Goal: Information Seeking & Learning: Learn about a topic

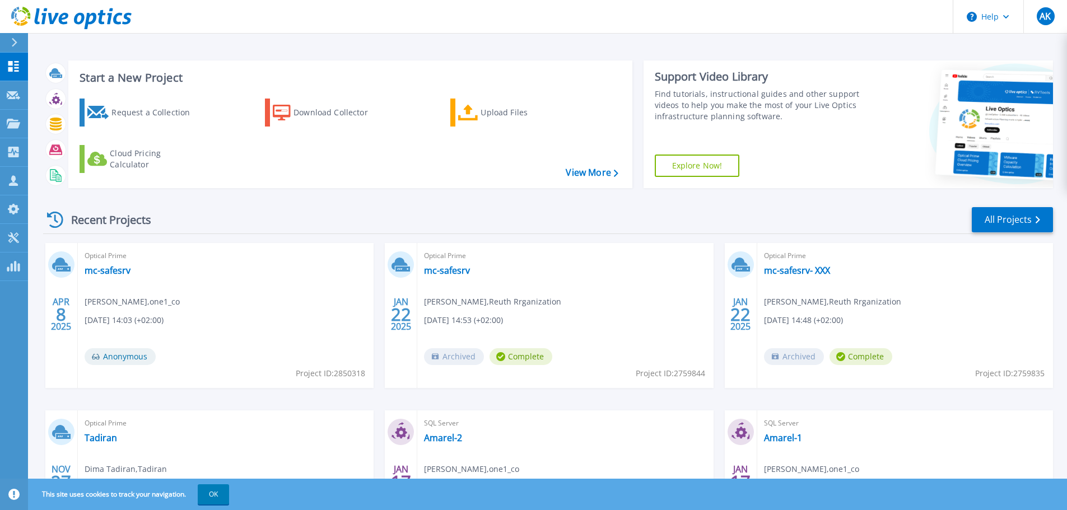
click at [18, 45] on div at bounding box center [19, 42] width 18 height 19
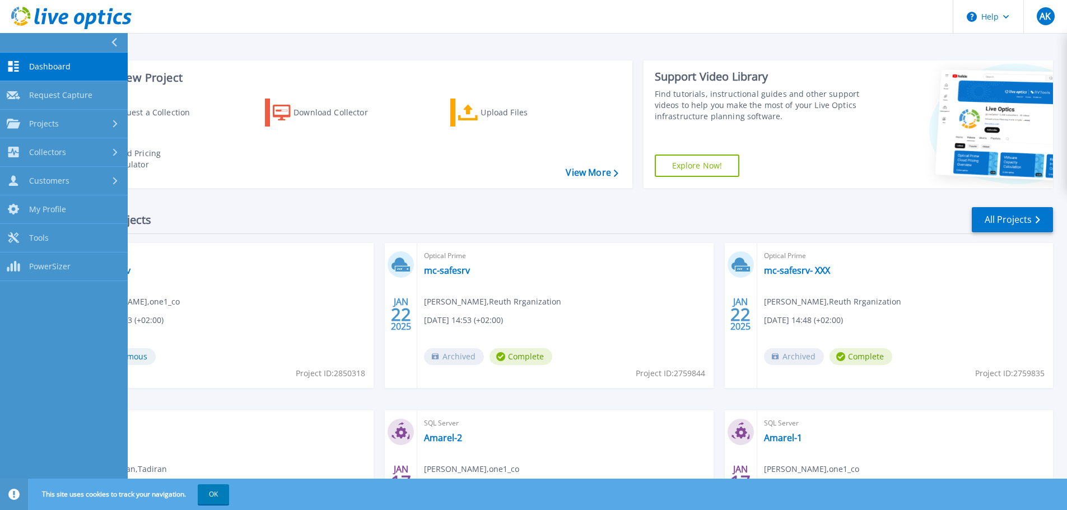
click at [53, 73] on link "Dashboard Dashboard" at bounding box center [64, 67] width 128 height 29
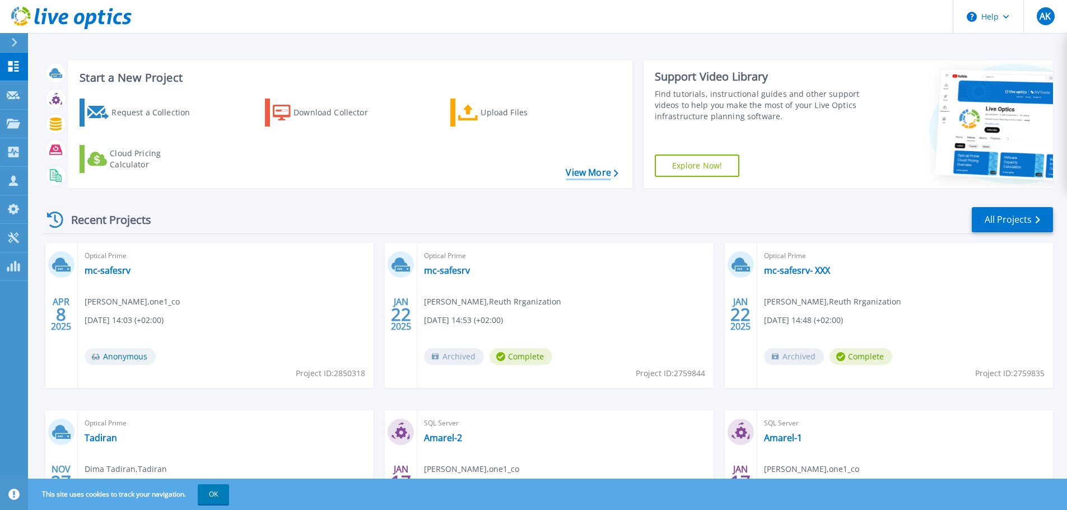
click at [608, 175] on link "View More" at bounding box center [592, 172] width 52 height 11
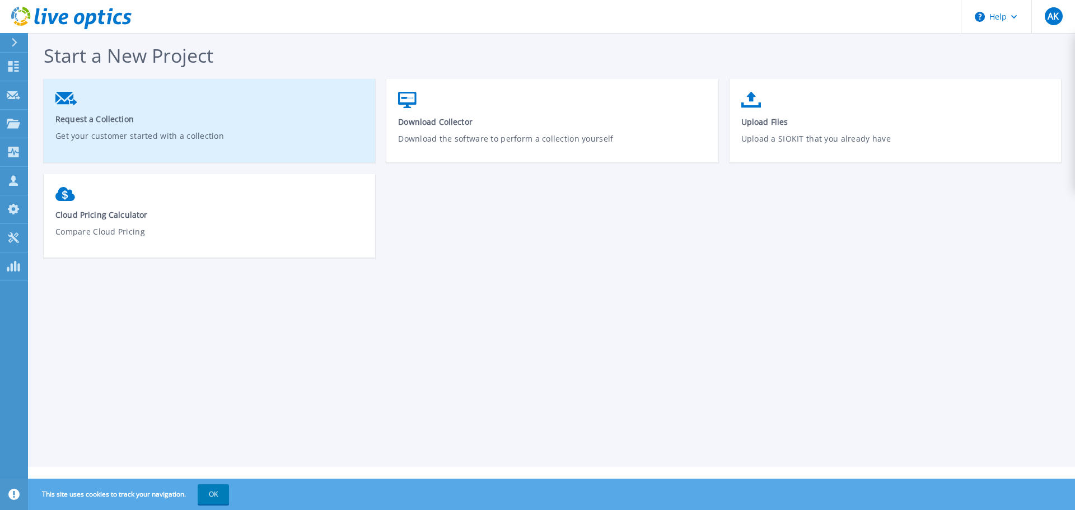
click at [88, 124] on span "Request a Collection" at bounding box center [209, 119] width 309 height 11
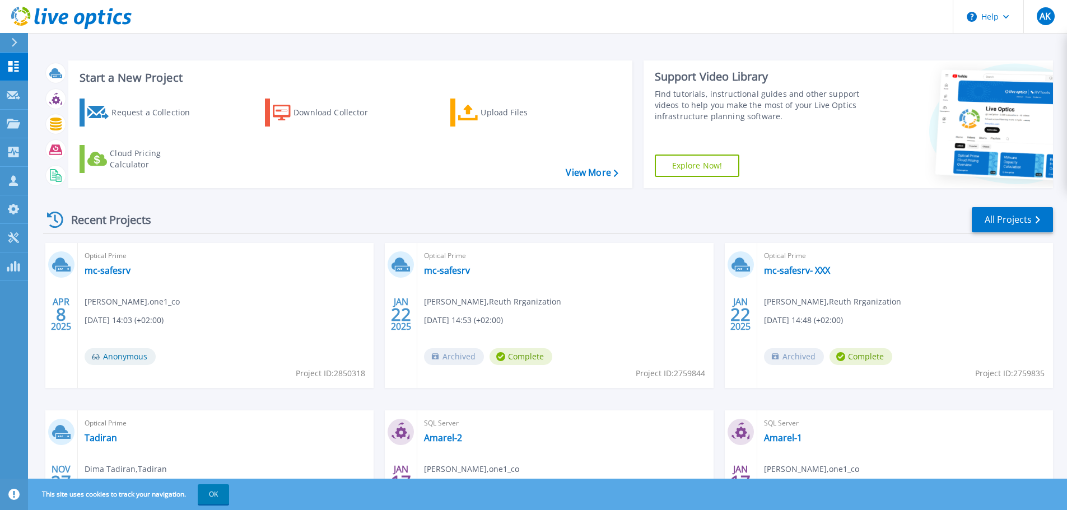
scroll to position [110, 0]
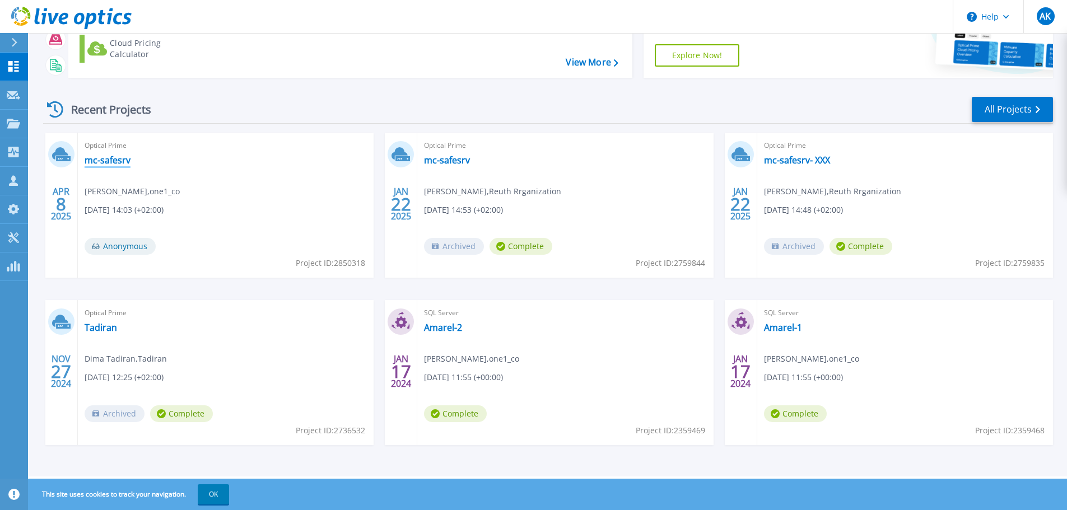
drag, startPoint x: 109, startPoint y: 163, endPoint x: 604, endPoint y: 458, distance: 576.8
click at [109, 163] on link "mc-safesrv" at bounding box center [108, 160] width 46 height 11
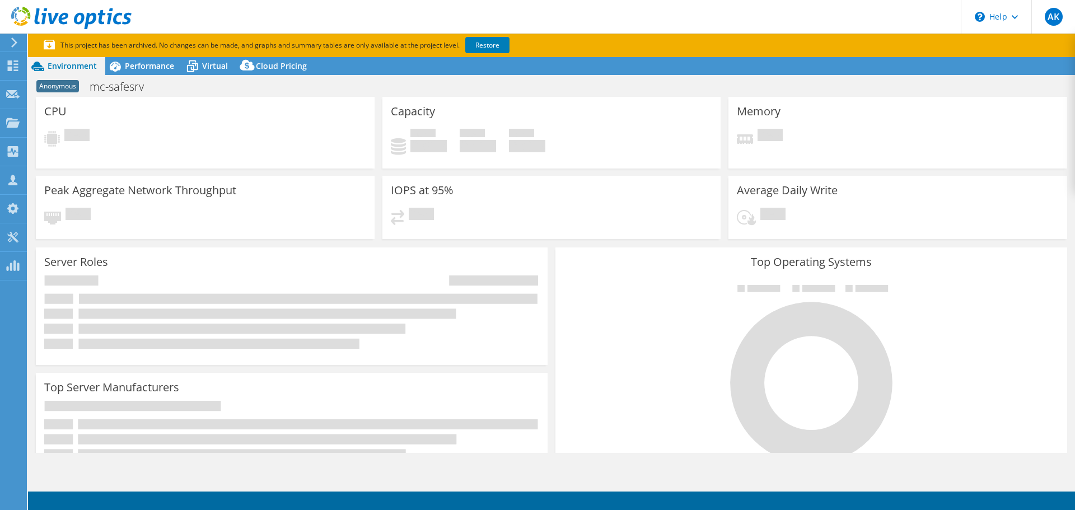
select select "USD"
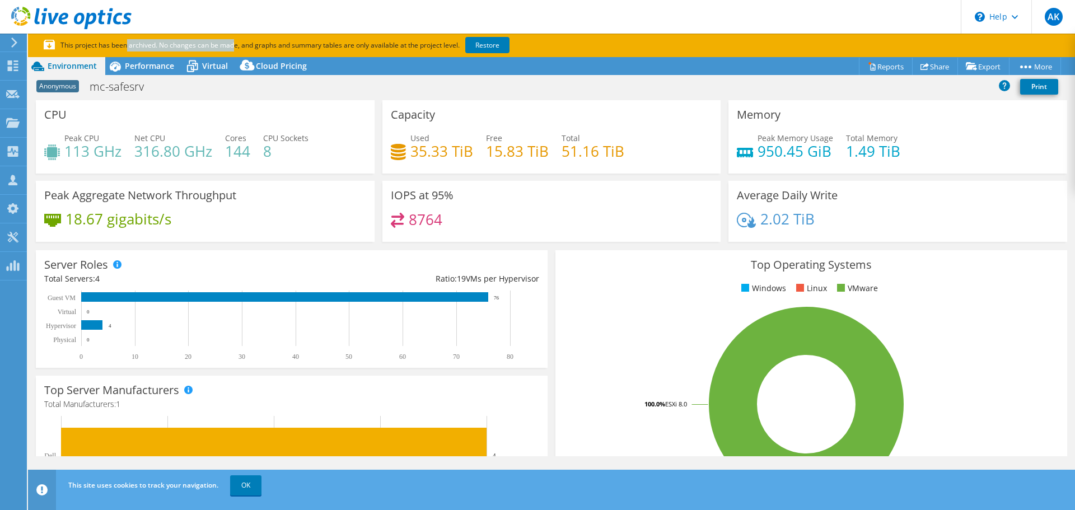
drag, startPoint x: 160, startPoint y: 48, endPoint x: 59, endPoint y: 45, distance: 100.8
click at [59, 45] on p "This project has been archived. No changes can be made, and graphs and summary …" at bounding box center [318, 45] width 549 height 12
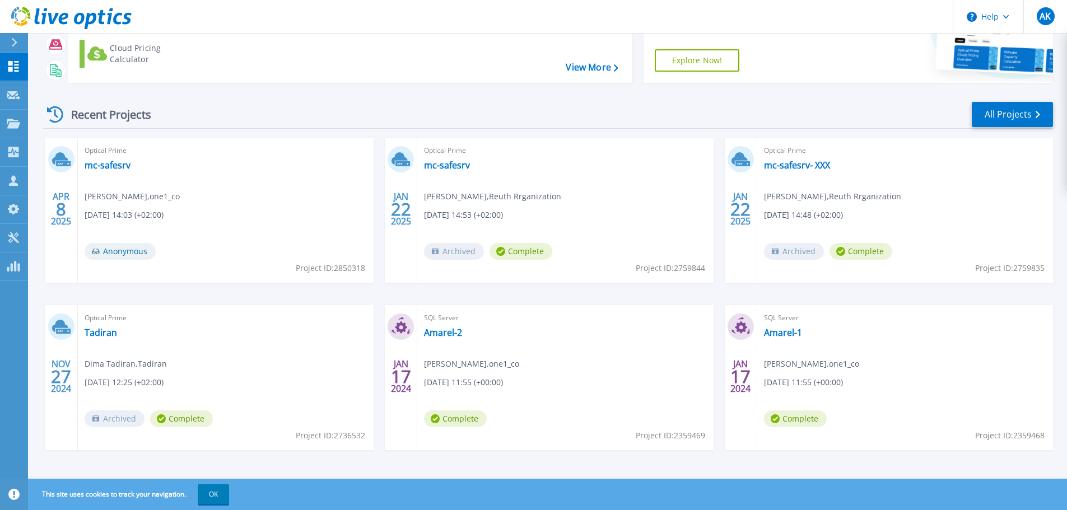
scroll to position [110, 0]
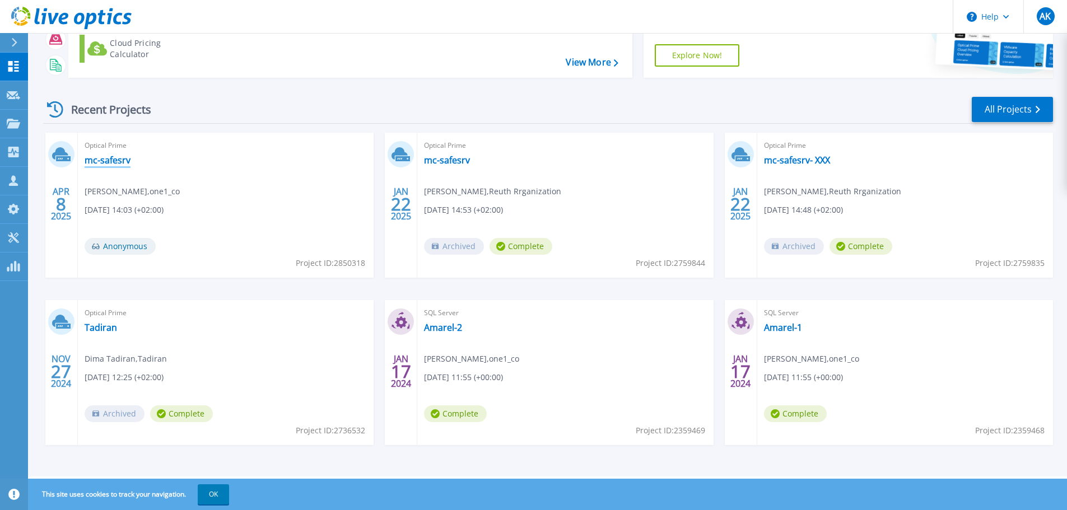
click at [108, 160] on link "mc-safesrv" at bounding box center [108, 160] width 46 height 11
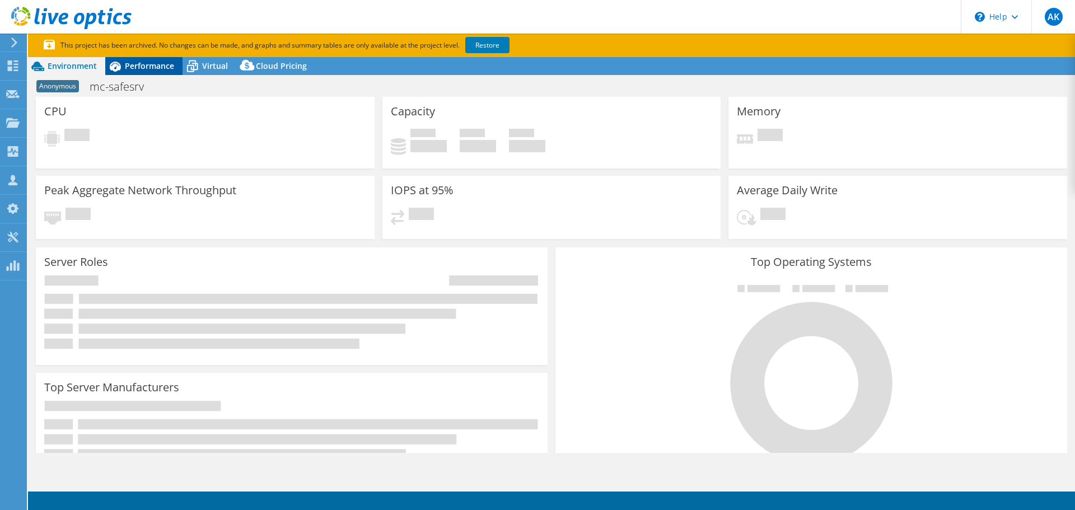
click at [147, 65] on span "Performance" at bounding box center [149, 65] width 49 height 11
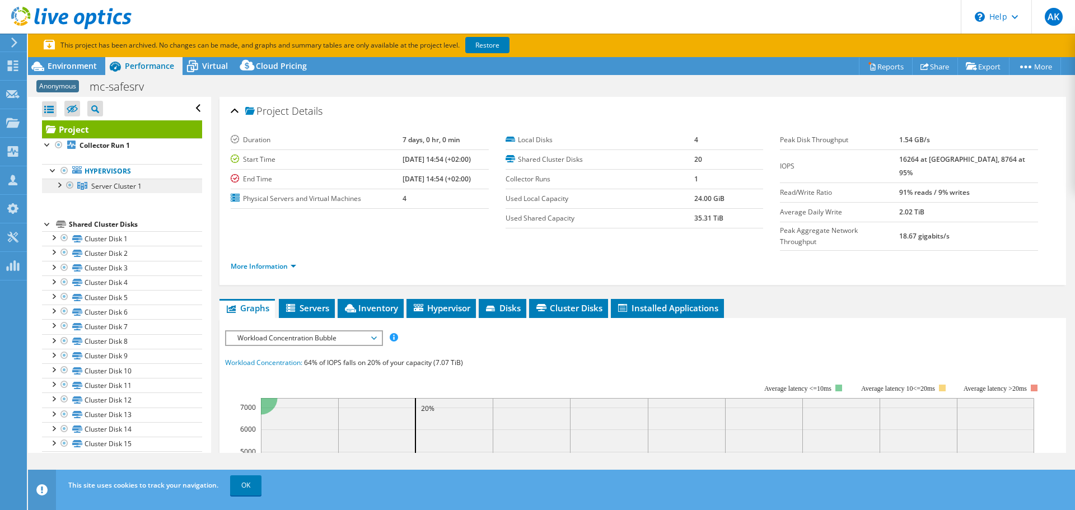
click at [94, 185] on span "Server Cluster 1" at bounding box center [116, 186] width 50 height 10
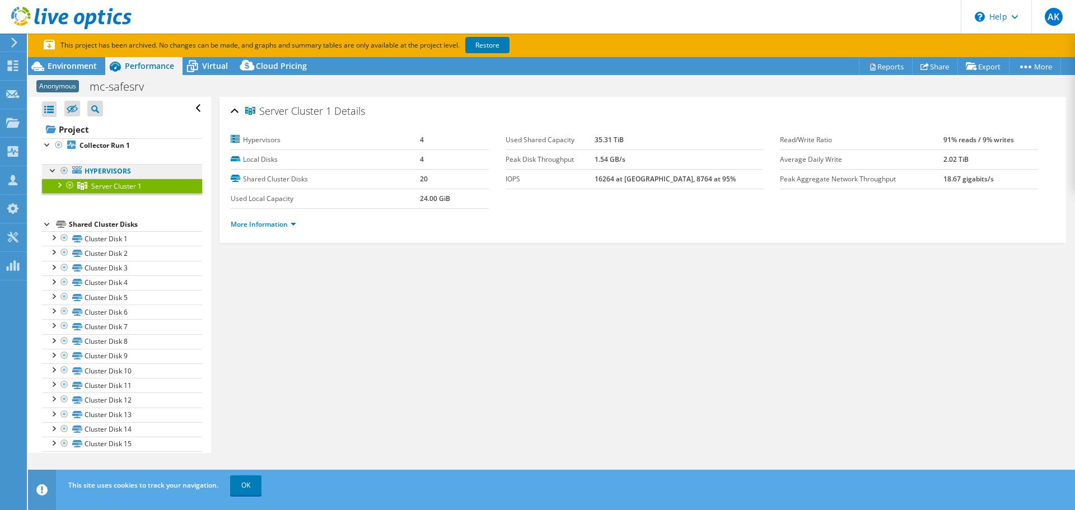
click at [118, 167] on link "Hypervisors" at bounding box center [122, 171] width 160 height 15
click at [49, 171] on div at bounding box center [53, 169] width 11 height 11
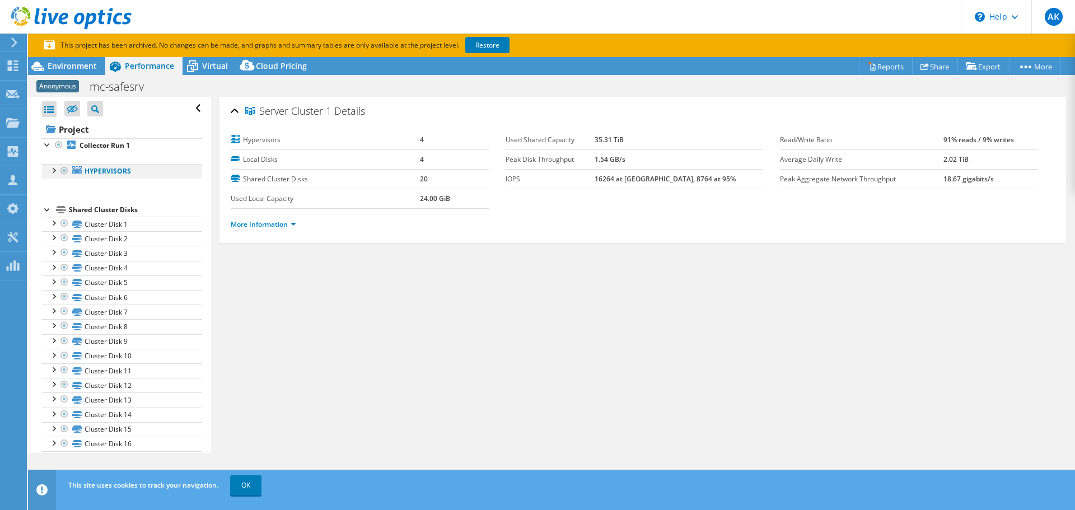
click at [53, 172] on div at bounding box center [53, 169] width 11 height 11
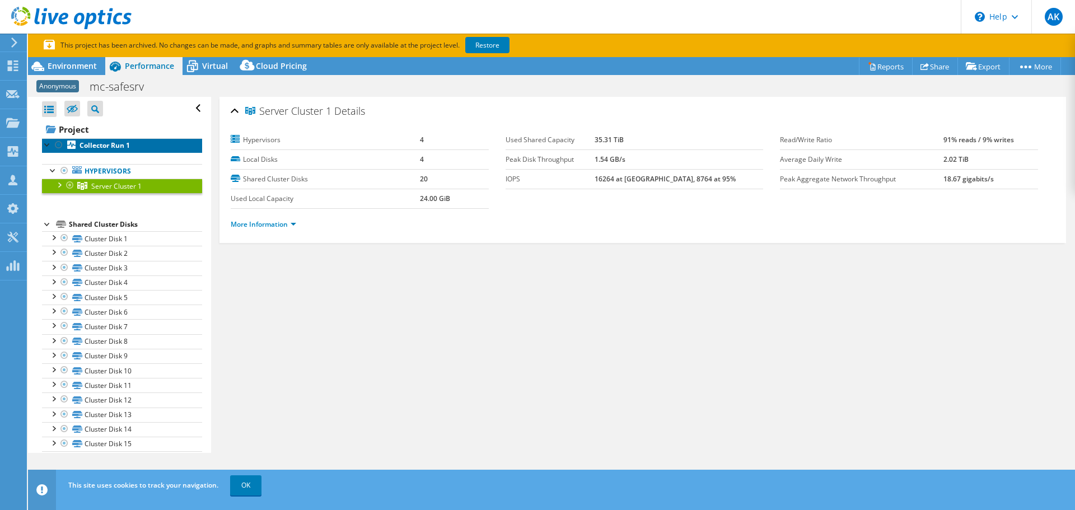
click at [112, 148] on b "Collector Run 1" at bounding box center [105, 146] width 50 height 10
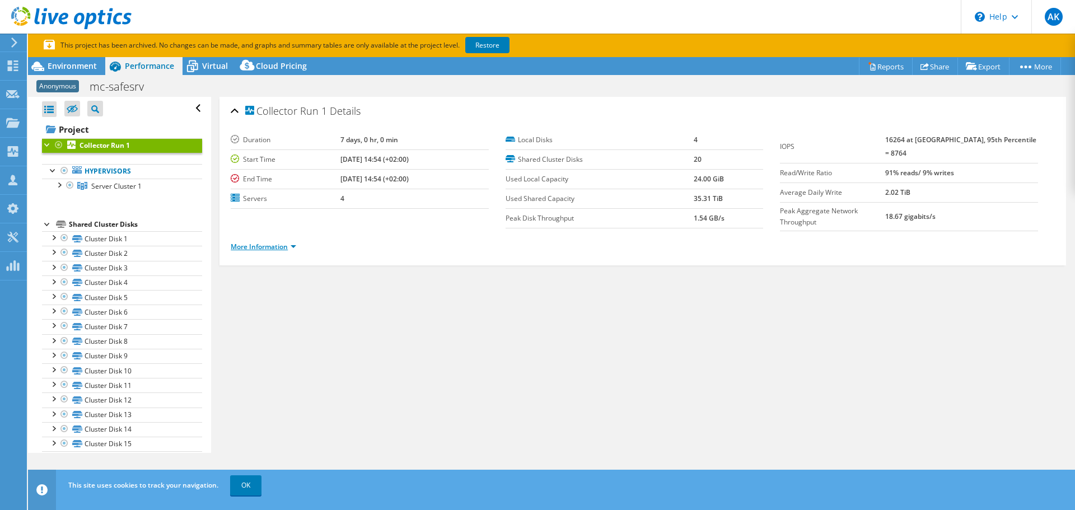
click at [286, 246] on link "More Information" at bounding box center [264, 247] width 66 height 10
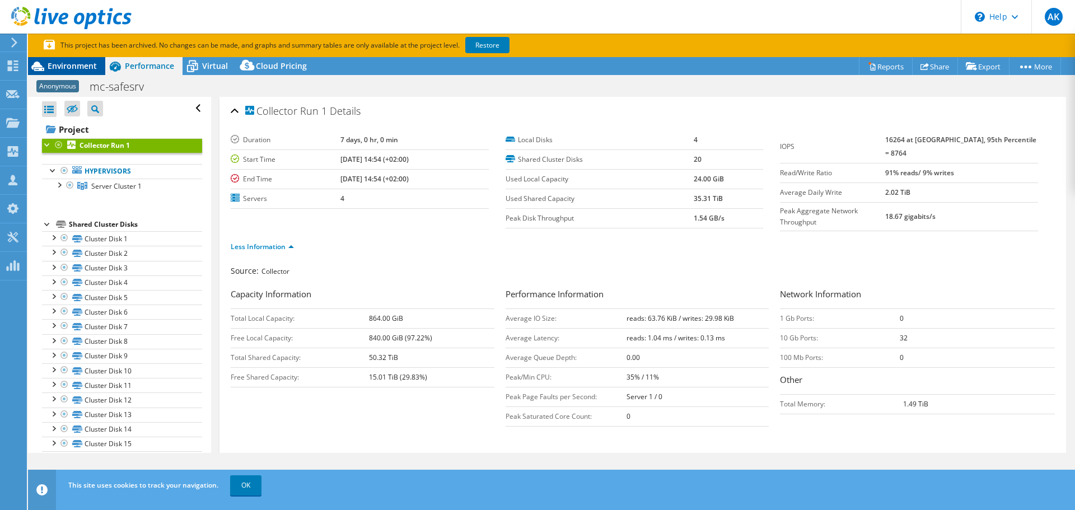
click at [56, 64] on span "Environment" at bounding box center [72, 65] width 49 height 11
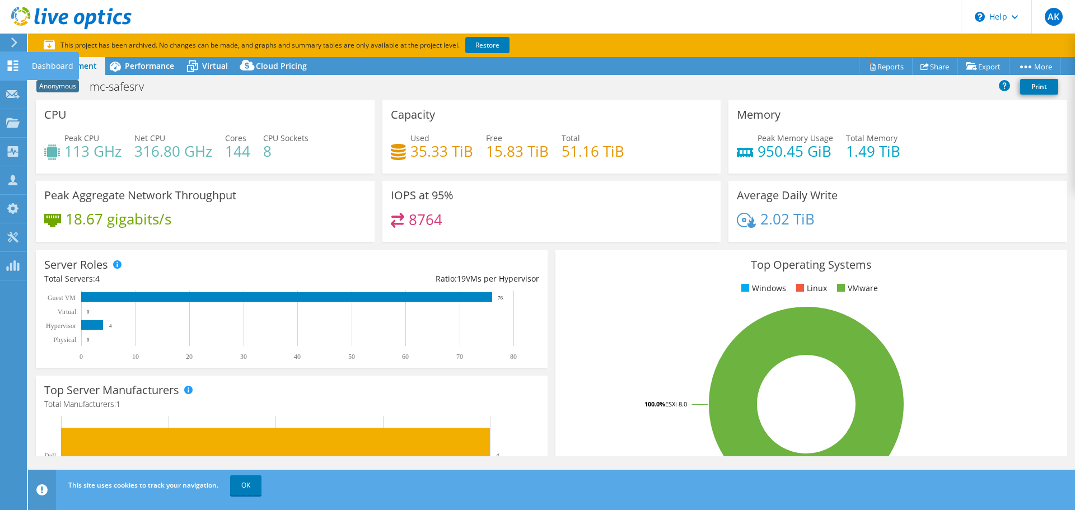
click at [17, 70] on use at bounding box center [13, 65] width 11 height 11
